Goal: Task Accomplishment & Management: Use online tool/utility

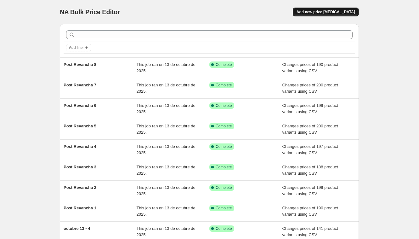
click at [311, 14] on span "Add new price [MEDICAL_DATA]" at bounding box center [326, 11] width 59 height 5
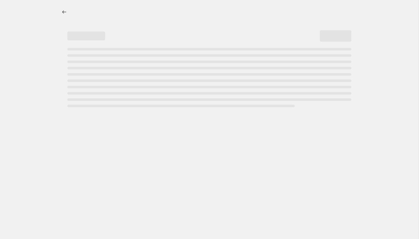
select select "percentage"
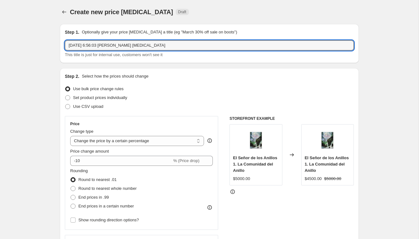
drag, startPoint x: 162, startPoint y: 44, endPoint x: 103, endPoint y: 36, distance: 60.1
click at [103, 36] on div "Step 1. Optionally give your price [MEDICAL_DATA] a title (eg "March 30% off sa…" at bounding box center [209, 43] width 289 height 29
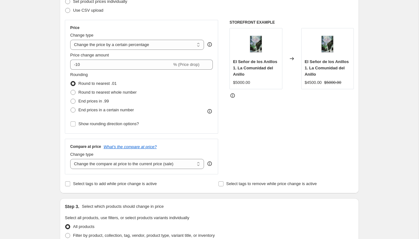
scroll to position [53, 0]
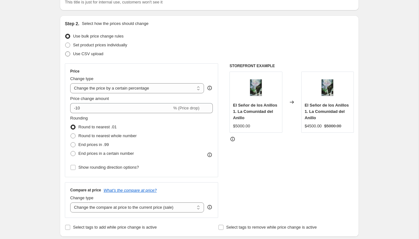
type input "Viva leer"
click at [93, 54] on span "Use CSV upload" at bounding box center [88, 53] width 30 height 5
click at [65, 52] on input "Use CSV upload" at bounding box center [65, 51] width 0 height 0
radio input "true"
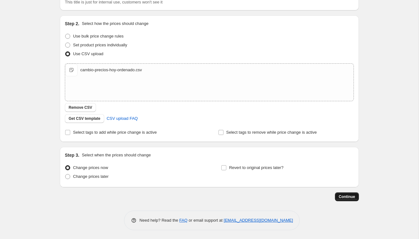
click at [341, 195] on span "Continue" at bounding box center [347, 196] width 16 height 5
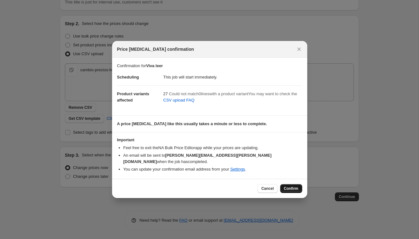
click at [290, 186] on span "Confirm" at bounding box center [291, 188] width 14 height 5
